Goal: Transaction & Acquisition: Obtain resource

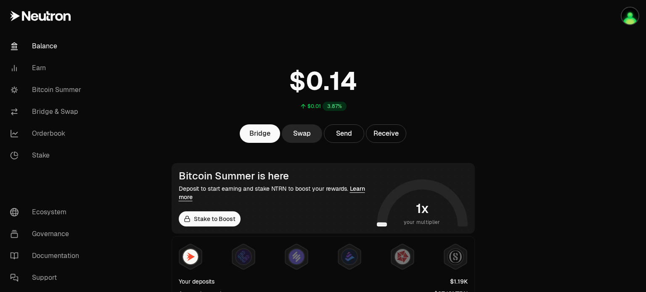
drag, startPoint x: 61, startPoint y: 92, endPoint x: 326, endPoint y: 106, distance: 265.3
click at [61, 92] on link "Bitcoin Summer" at bounding box center [46, 90] width 87 height 22
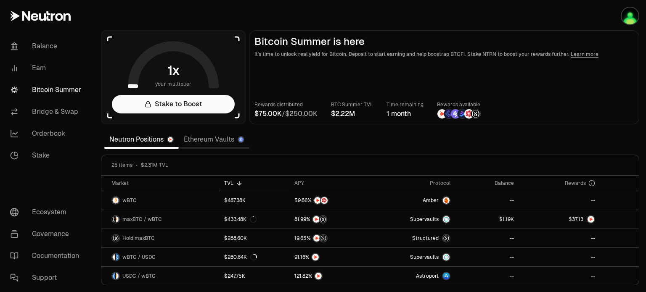
click at [643, 103] on section "your multiplier Stake to Boost Bitcoin Summer is here It's time to unlock real …" at bounding box center [370, 146] width 552 height 292
click at [298, 181] on div "APY" at bounding box center [330, 183] width 73 height 7
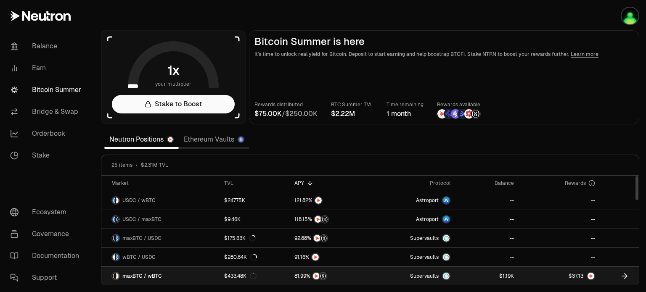
click at [134, 273] on span "maxBTC / wBTC" at bounding box center [142, 276] width 40 height 7
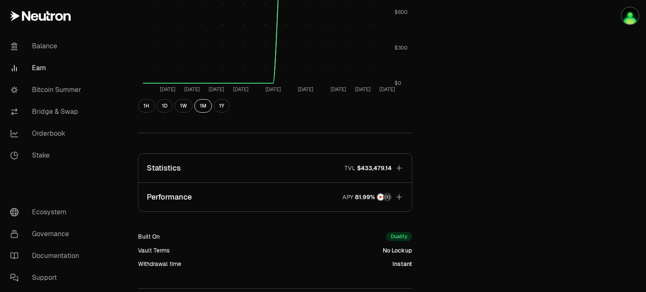
scroll to position [463, 0]
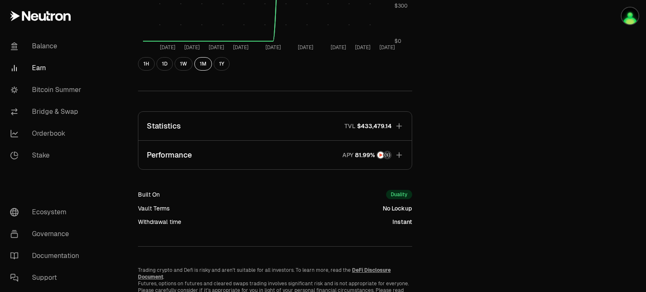
click at [397, 156] on icon "button" at bounding box center [399, 155] width 8 height 8
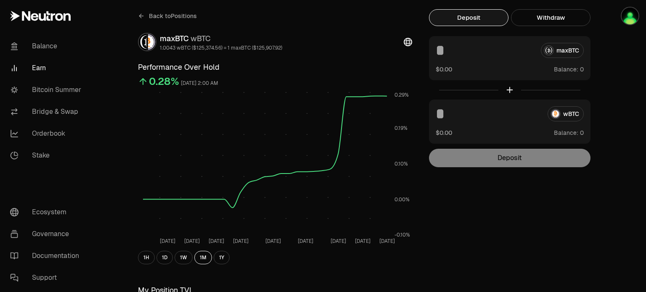
scroll to position [0, 0]
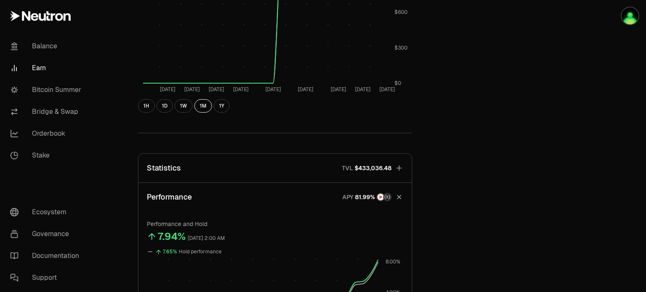
scroll to position [631, 0]
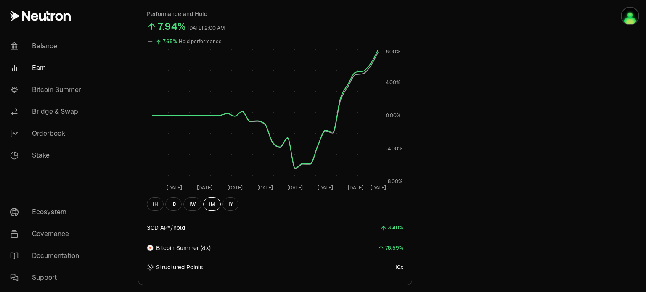
click at [395, 248] on div "78.59%" at bounding box center [394, 248] width 18 height 10
click at [174, 249] on span "Bitcoin Summer (4x)" at bounding box center [183, 248] width 55 height 8
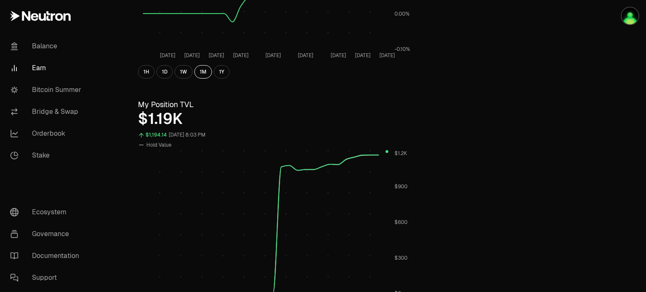
scroll to position [0, 0]
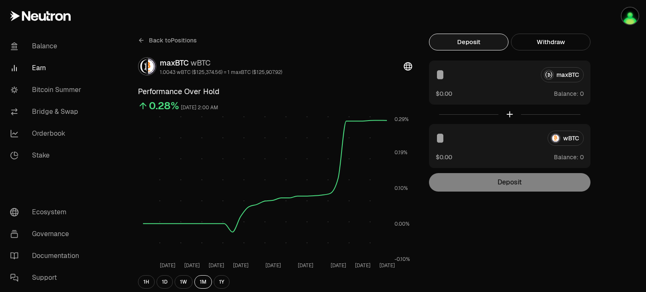
click at [40, 66] on link "Earn" at bounding box center [46, 68] width 87 height 22
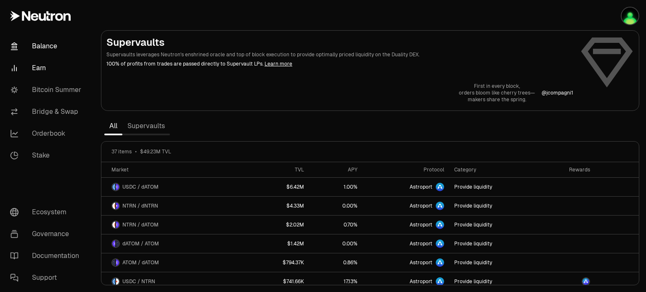
click at [40, 43] on link "Balance" at bounding box center [46, 46] width 87 height 22
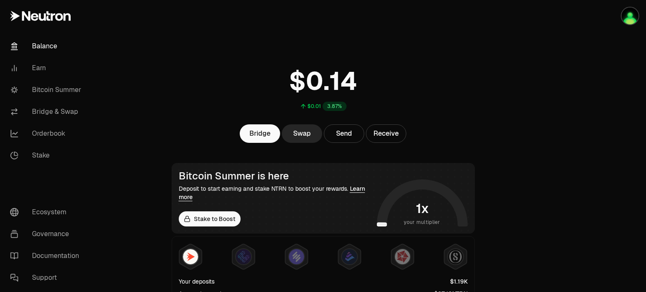
scroll to position [168, 0]
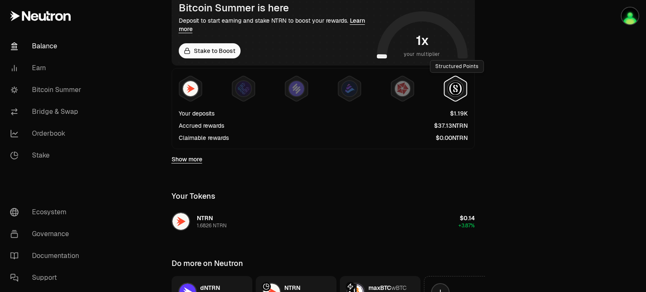
click at [454, 84] on img at bounding box center [455, 88] width 15 height 15
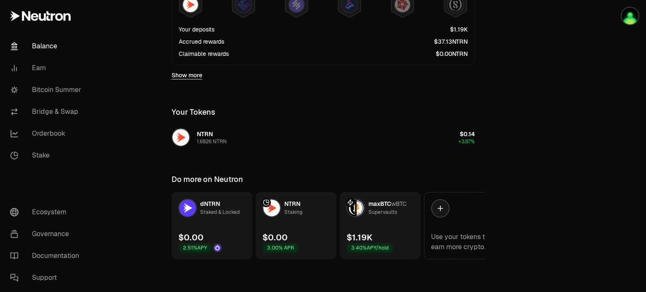
click at [195, 75] on link "Show more" at bounding box center [187, 75] width 31 height 8
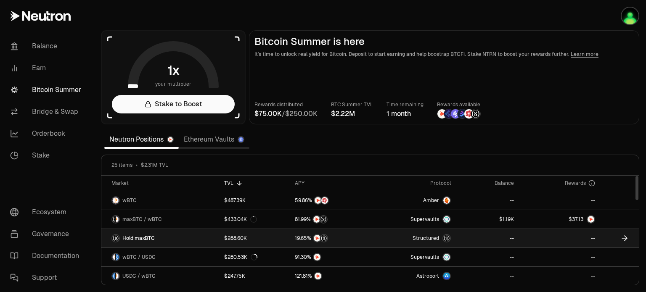
click at [432, 237] on span "Structured" at bounding box center [426, 238] width 26 height 7
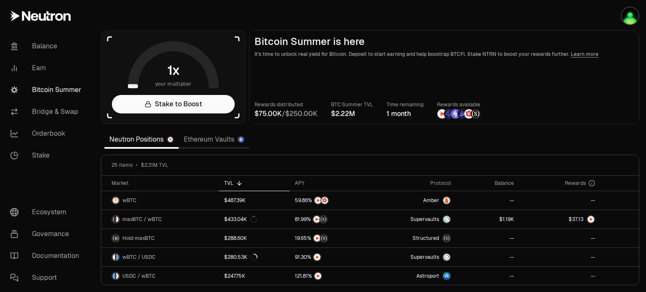
drag, startPoint x: 44, startPoint y: 44, endPoint x: 402, endPoint y: 94, distance: 361.8
click at [44, 44] on link "Balance" at bounding box center [46, 46] width 87 height 22
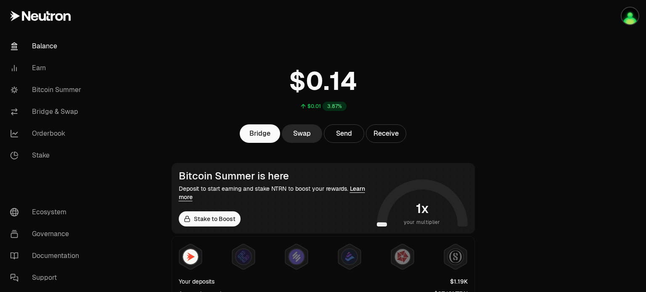
scroll to position [126, 0]
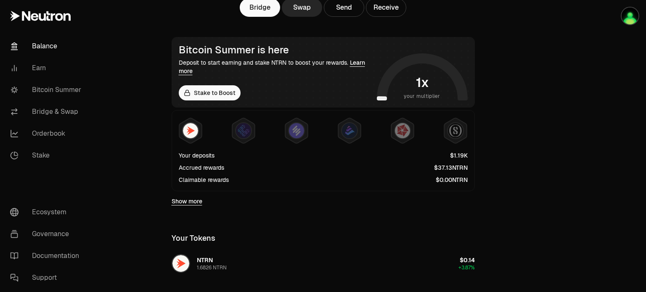
click at [439, 168] on span "3" at bounding box center [440, 168] width 4 height 8
click at [531, 139] on main "$0.01 3.87% Bridge Swap Send Receive Bitcoin Summer is here Deposit to start ea…" at bounding box center [370, 146] width 552 height 545
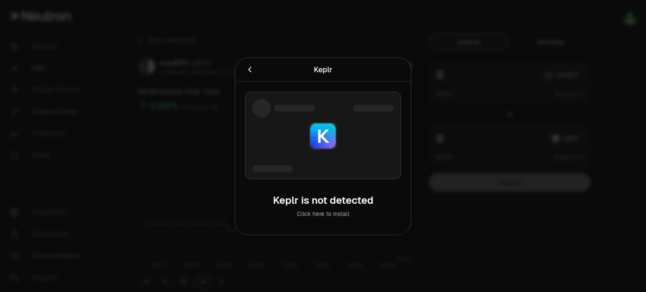
click at [592, 98] on div at bounding box center [323, 146] width 646 height 292
click at [249, 65] on icon "Cancel" at bounding box center [249, 69] width 9 height 9
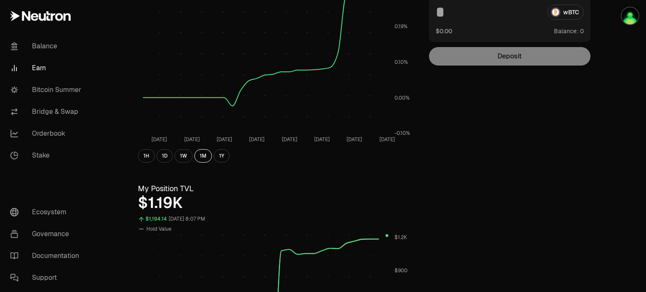
scroll to position [84, 0]
